Goal: Navigation & Orientation: Find specific page/section

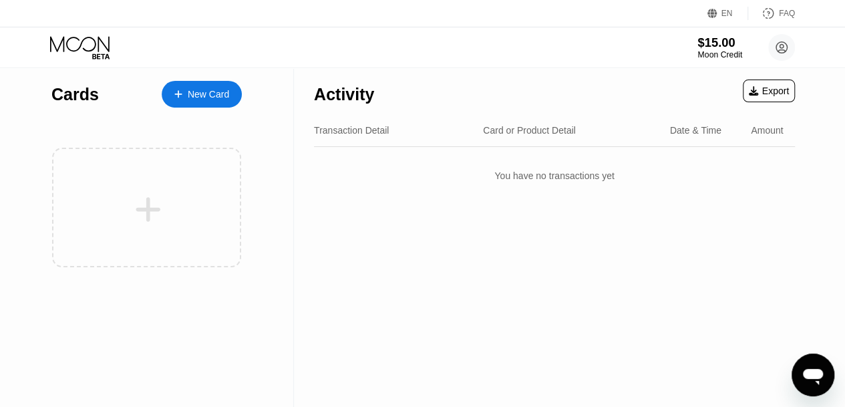
click at [702, 43] on div "$15.00" at bounding box center [719, 42] width 45 height 14
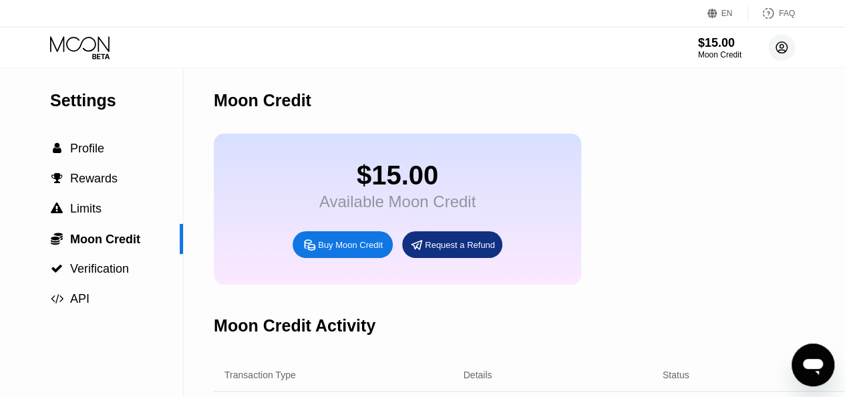
click at [776, 50] on icon at bounding box center [781, 47] width 11 height 11
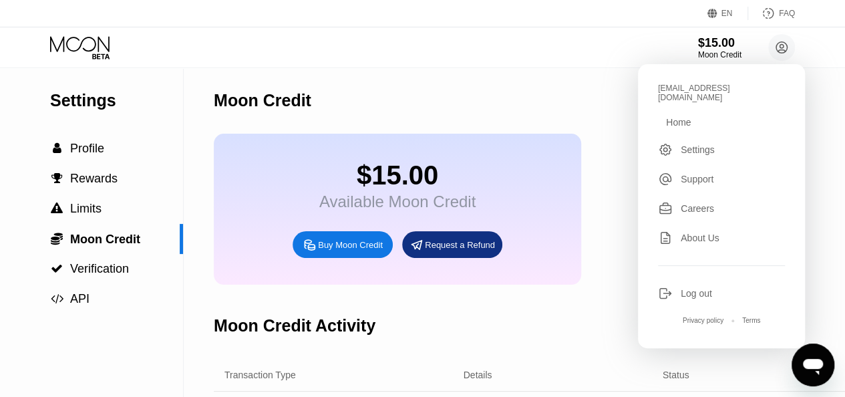
click at [675, 117] on div "Home" at bounding box center [678, 122] width 25 height 11
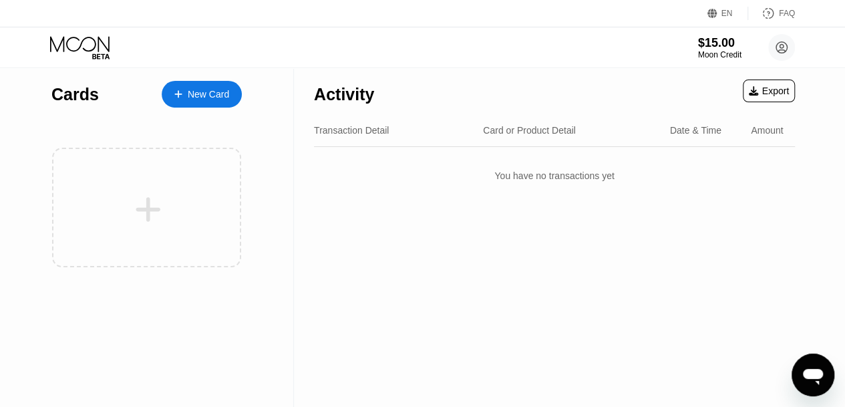
click at [72, 102] on div "Cards" at bounding box center [74, 94] width 47 height 19
